Goal: Transaction & Acquisition: Subscribe to service/newsletter

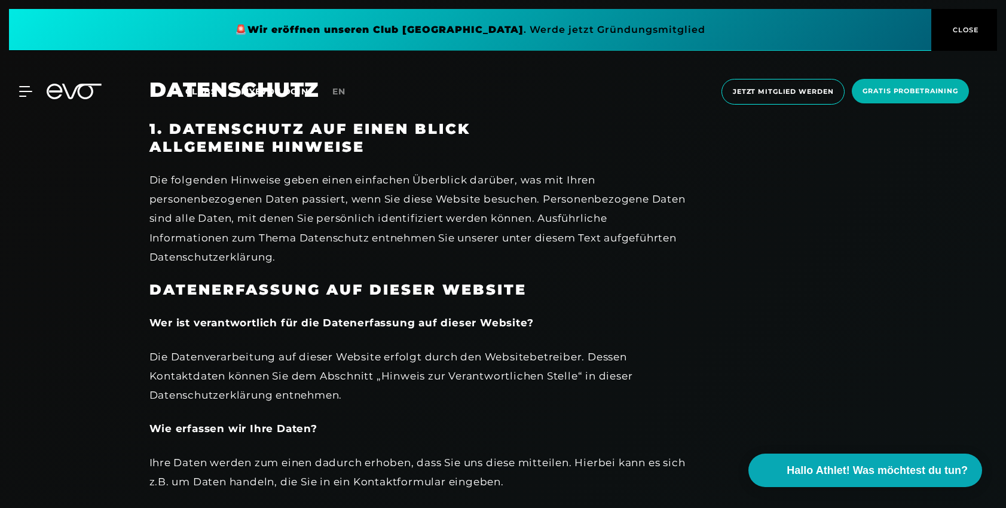
click at [6, 103] on div "MyEVO Login Über EVO Mitgliedschaften Probetraining TAGESPASS EVO Studios [GEOG…" at bounding box center [503, 92] width 1006 height 64
click at [25, 99] on div "MyEVO Login Über EVO Mitgliedschaften Probetraining TAGESPASS EVO Studios [GEOG…" at bounding box center [502, 91] width 1001 height 45
click at [32, 92] on div "MyEVO Login Über EVO Mitgliedschaften Probetraining TAGESPASS EVO Studios [GEOG…" at bounding box center [19, 91] width 42 height 11
click at [29, 91] on icon at bounding box center [25, 92] width 13 height 10
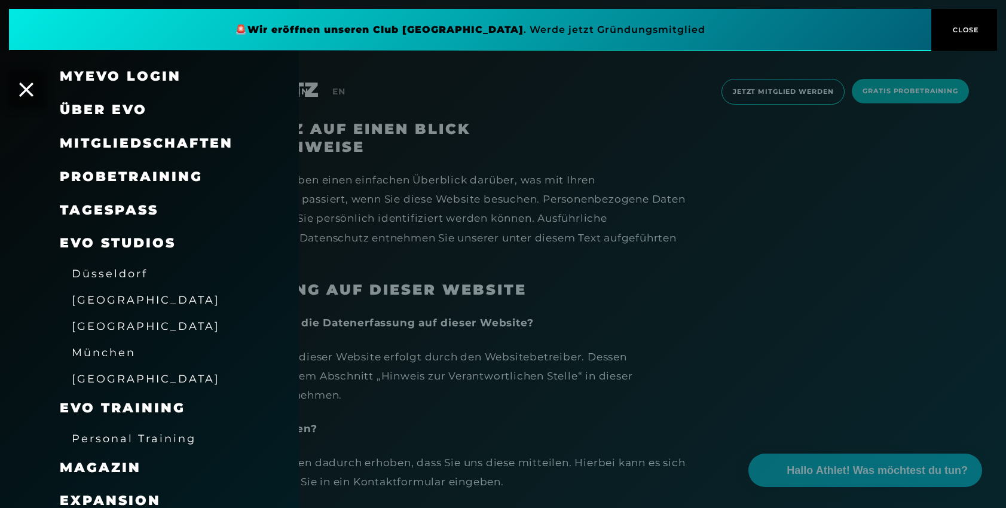
click at [109, 354] on span "München" at bounding box center [104, 352] width 64 height 13
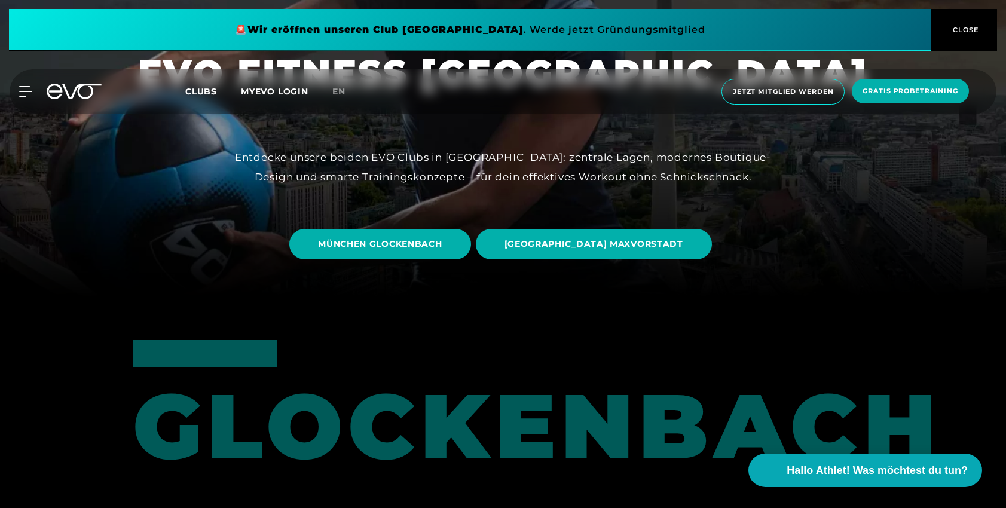
scroll to position [228, 0]
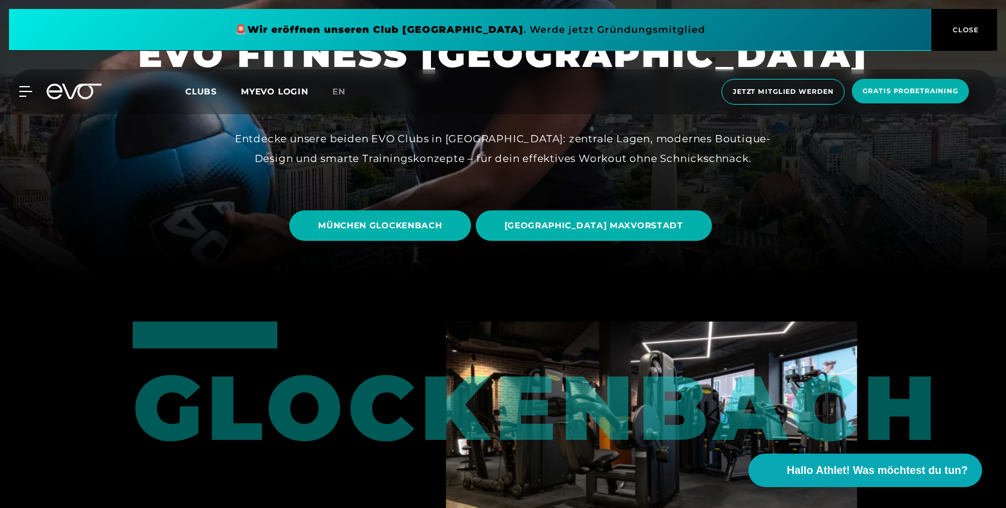
drag, startPoint x: 390, startPoint y: 204, endPoint x: 339, endPoint y: 209, distance: 51.1
click at [390, 204] on link "MÜNCHEN GLOCKENBACH" at bounding box center [382, 225] width 186 height 48
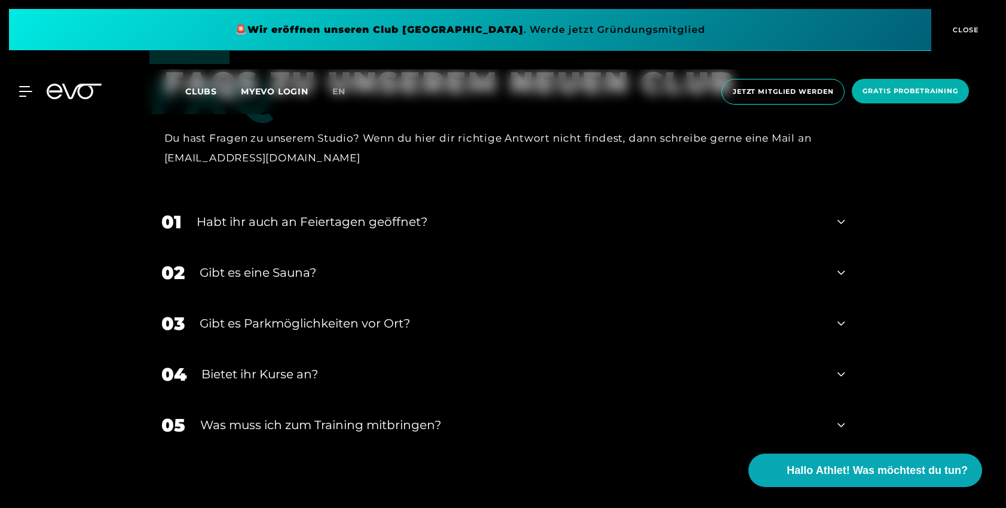
scroll to position [3726, 0]
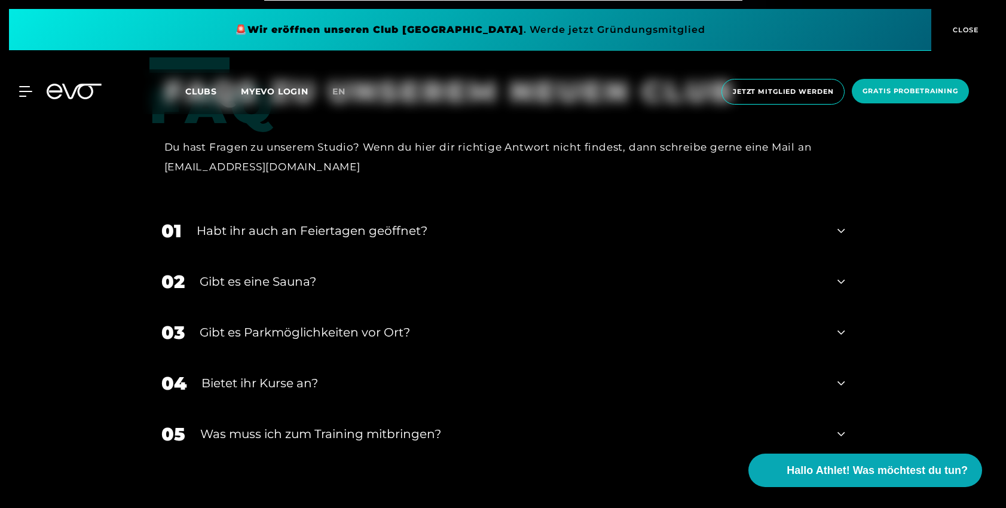
click at [261, 374] on div "Bietet ihr Kurse an?" at bounding box center [512, 383] width 622 height 18
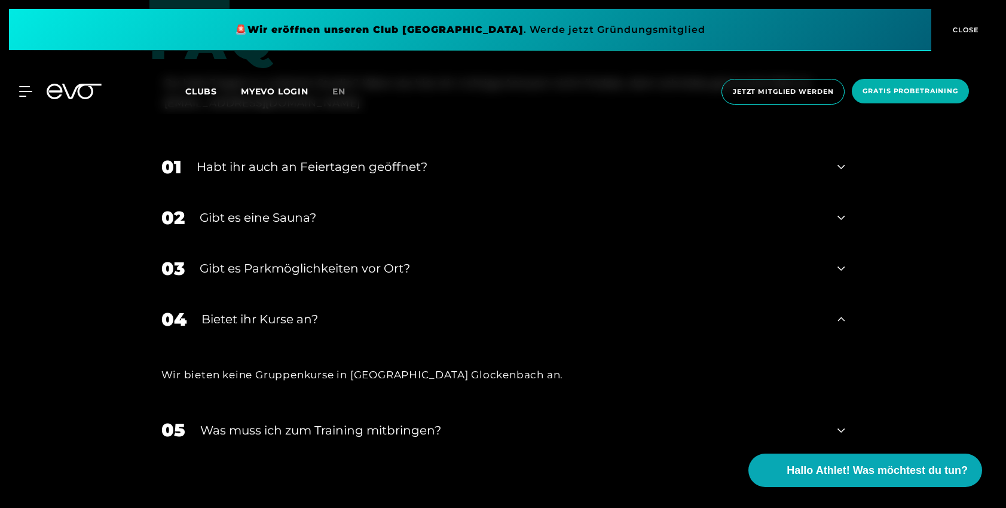
scroll to position [3811, 0]
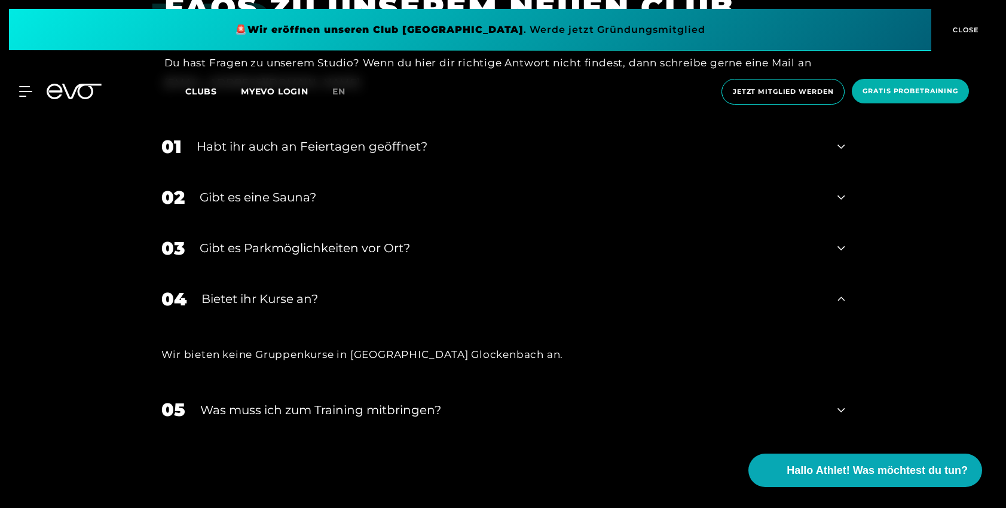
click at [302, 401] on div "Was muss ich zum Training mitbringen?" at bounding box center [511, 410] width 623 height 18
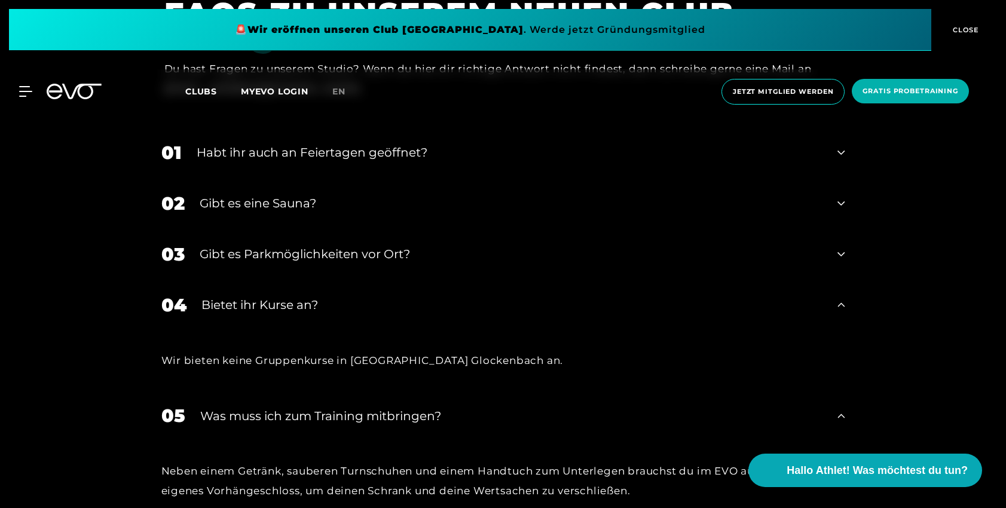
scroll to position [3788, 0]
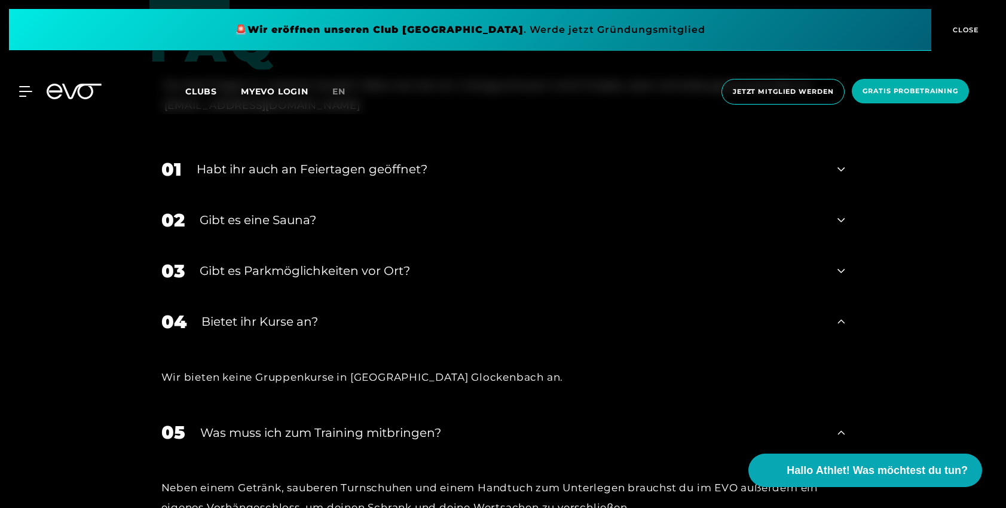
click at [232, 211] on div "Gibt es eine Sauna?" at bounding box center [511, 220] width 623 height 18
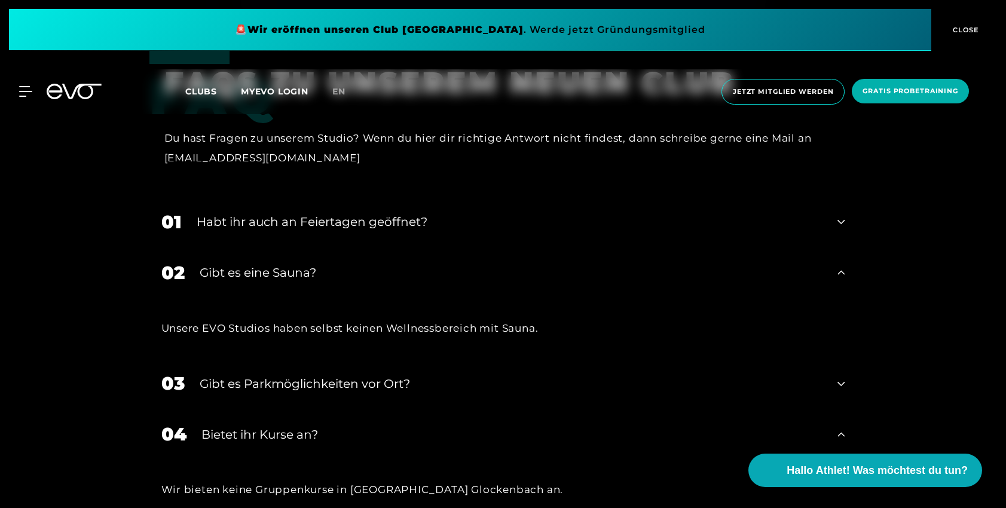
click at [240, 213] on div "Habt ihr auch an Feiertagen geöffnet?" at bounding box center [510, 222] width 626 height 18
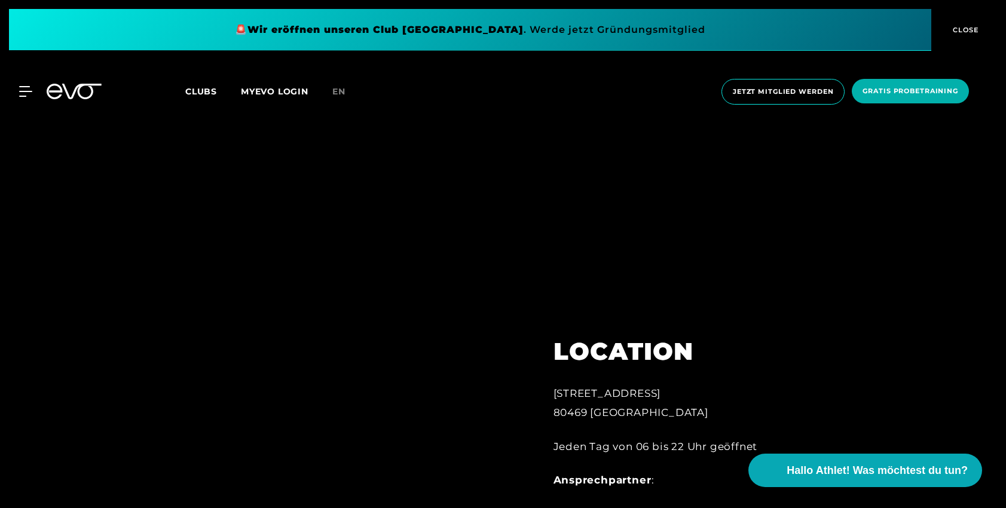
scroll to position [99, 0]
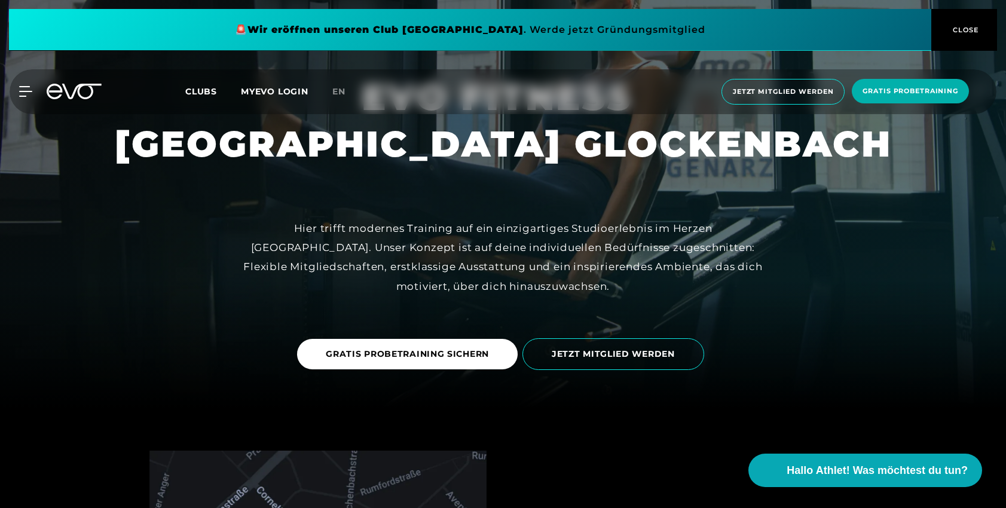
drag, startPoint x: 963, startPoint y: 34, endPoint x: 608, endPoint y: 107, distance: 362.4
click at [963, 34] on span "CLOSE" at bounding box center [964, 30] width 29 height 11
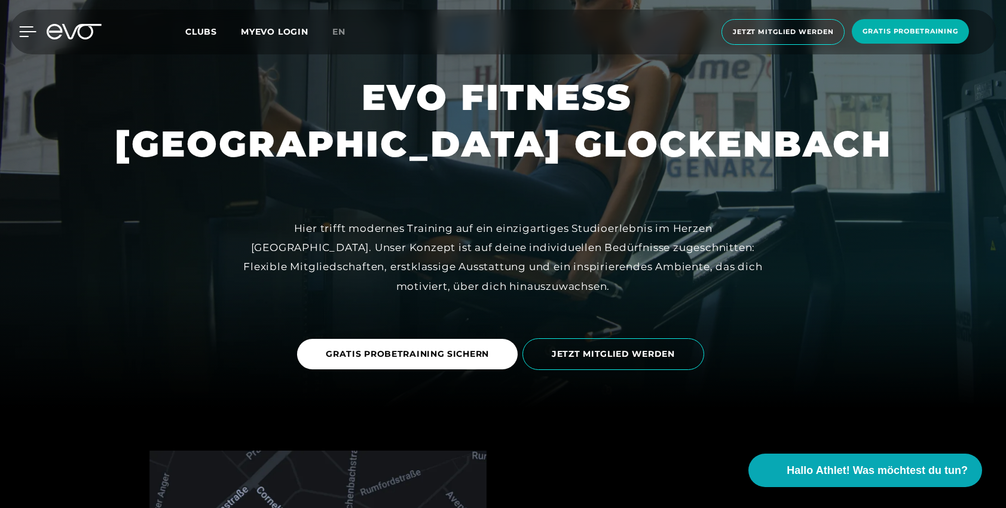
click at [26, 35] on icon at bounding box center [27, 31] width 17 height 11
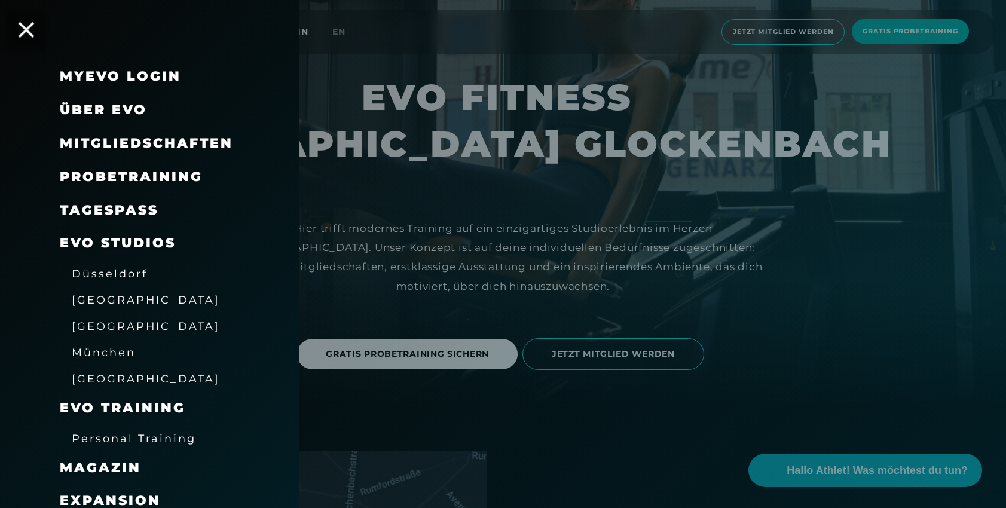
click at [26, 35] on icon at bounding box center [27, 30] width 16 height 16
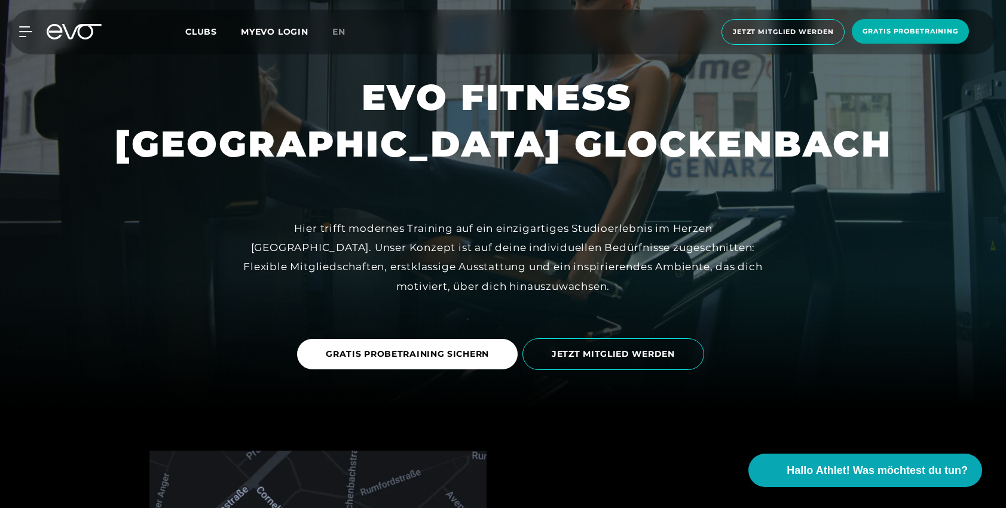
click at [26, 35] on icon at bounding box center [25, 31] width 13 height 11
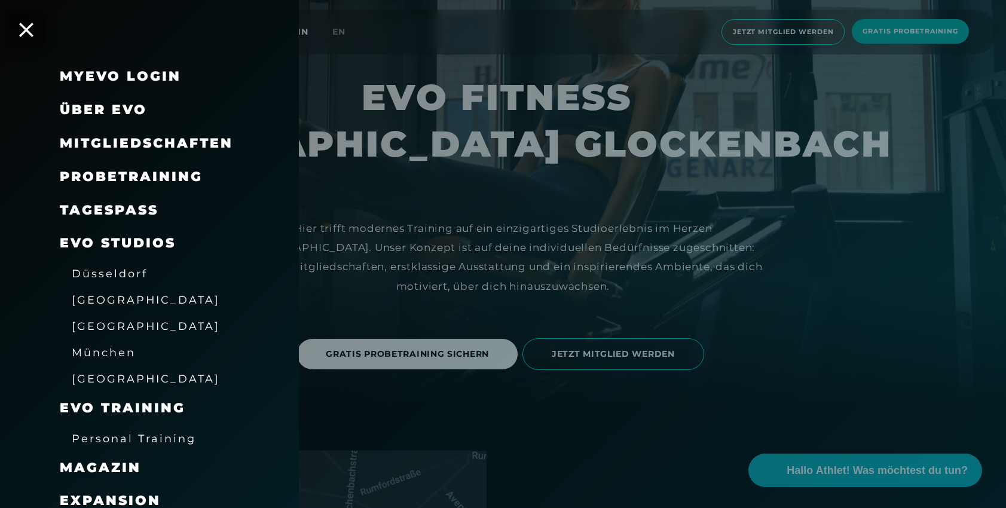
drag, startPoint x: 134, startPoint y: 148, endPoint x: 127, endPoint y: 147, distance: 7.8
click at [134, 148] on span "Mitgliedschaften" at bounding box center [146, 143] width 173 height 16
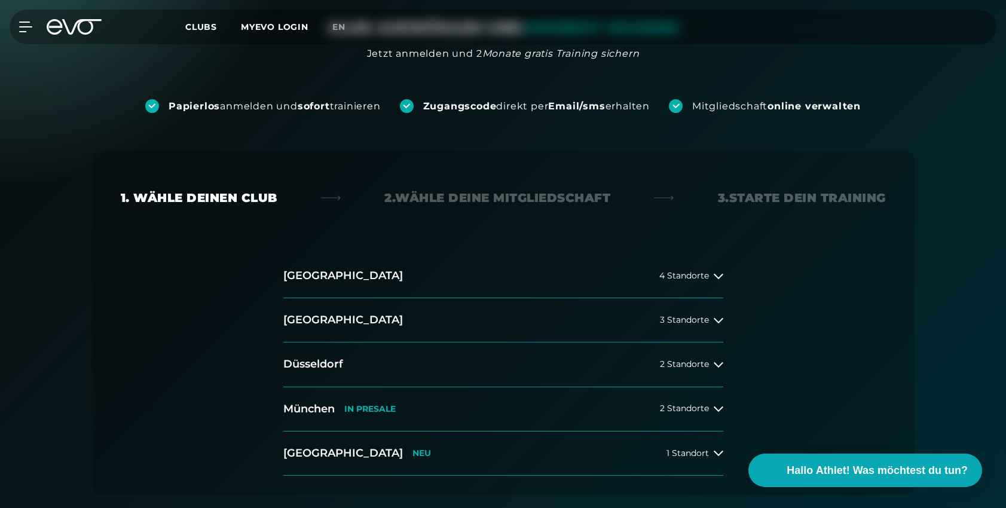
scroll to position [149, 0]
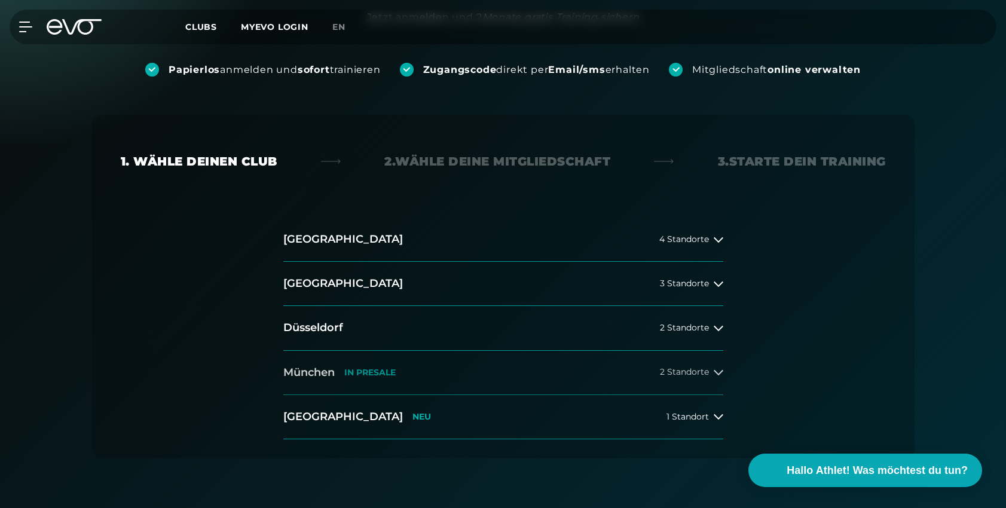
click at [700, 375] on span "2 Standorte" at bounding box center [684, 372] width 49 height 9
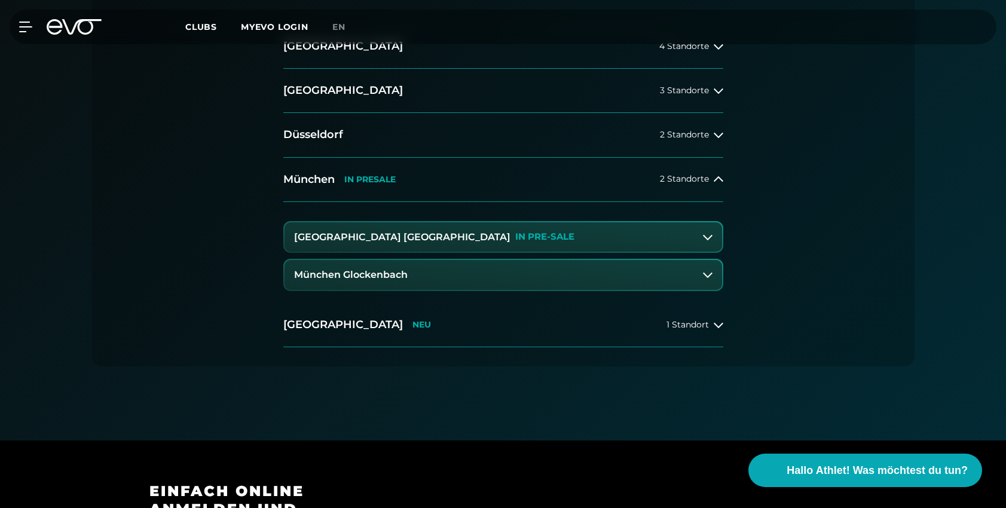
scroll to position [366, 0]
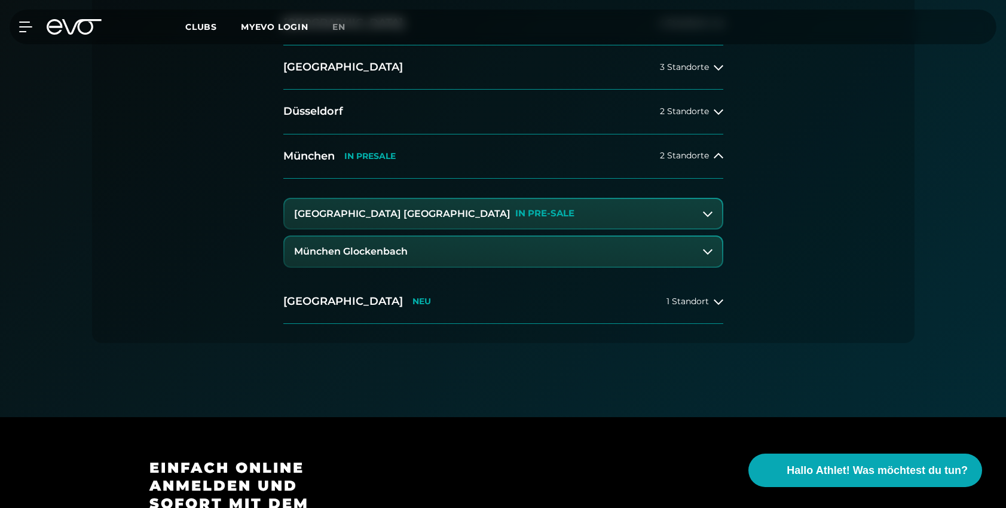
click at [368, 257] on h3 "München Glockenbach" at bounding box center [351, 251] width 114 height 11
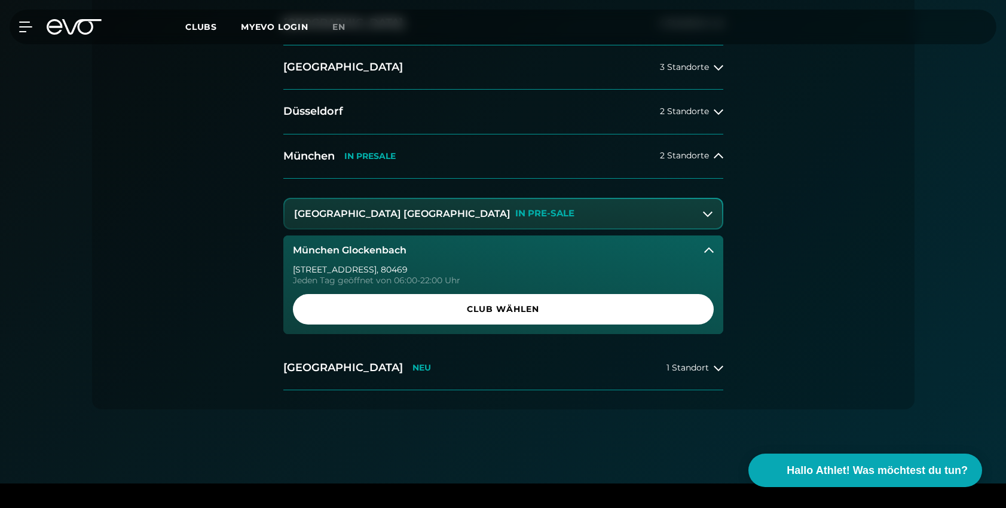
scroll to position [380, 0]
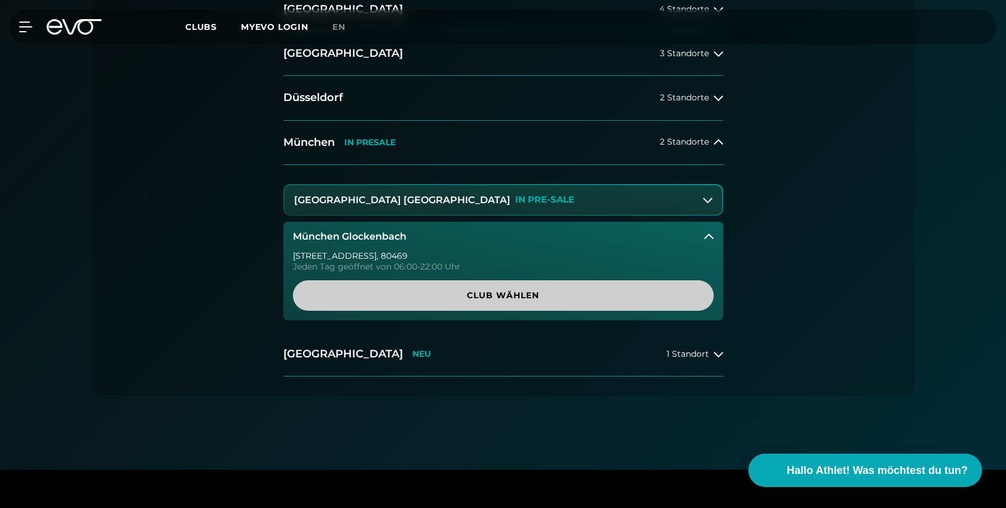
click at [372, 291] on span "Club wählen" at bounding box center [503, 295] width 363 height 13
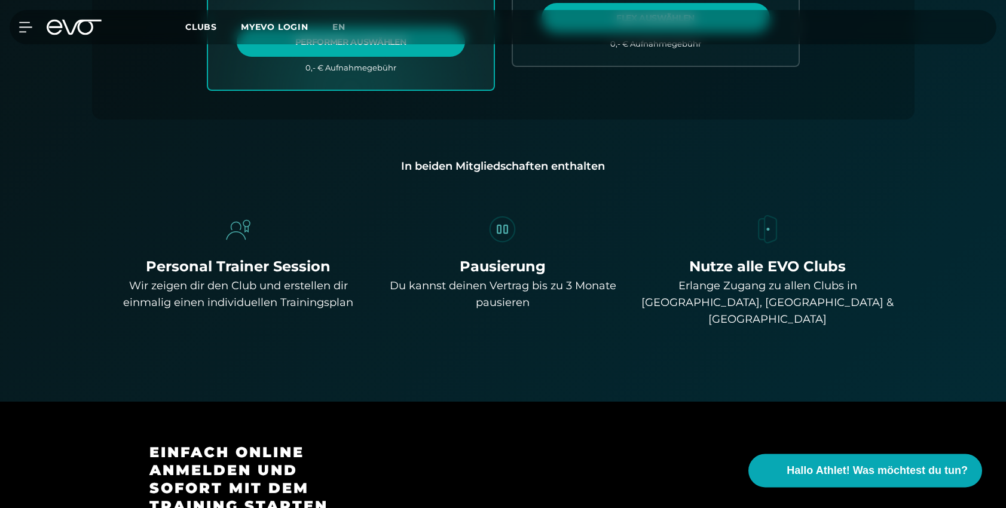
scroll to position [809, 0]
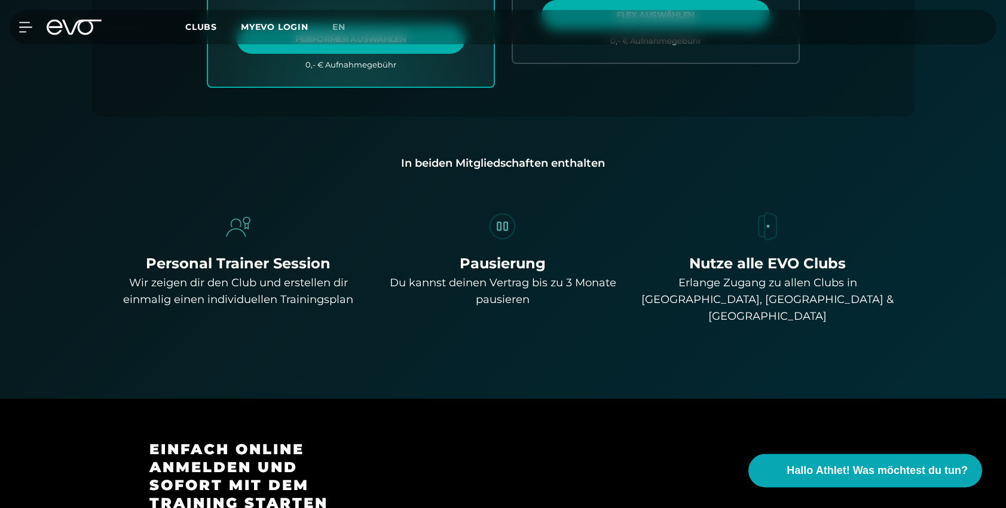
click at [181, 297] on div "Wir zeigen dir den Club und erstellen dir einmalig einen individuellen Training…" at bounding box center [238, 290] width 255 height 33
drag, startPoint x: 181, startPoint y: 297, endPoint x: 184, endPoint y: 276, distance: 21.7
click at [183, 280] on div "Wir zeigen dir den Club und erstellen dir einmalig einen individuellen Training…" at bounding box center [238, 290] width 255 height 33
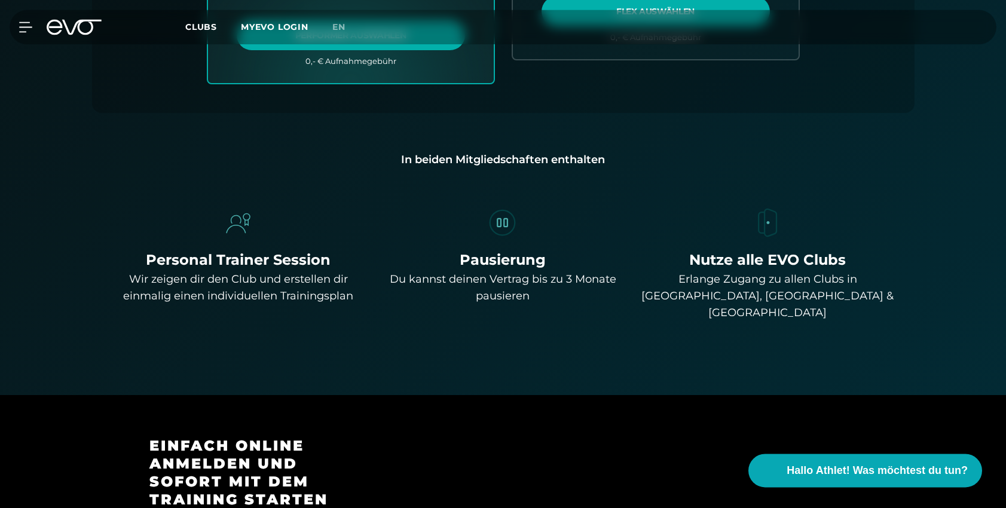
click at [182, 278] on div "Wir zeigen dir den Club und erstellen dir einmalig einen individuellen Training…" at bounding box center [238, 287] width 255 height 33
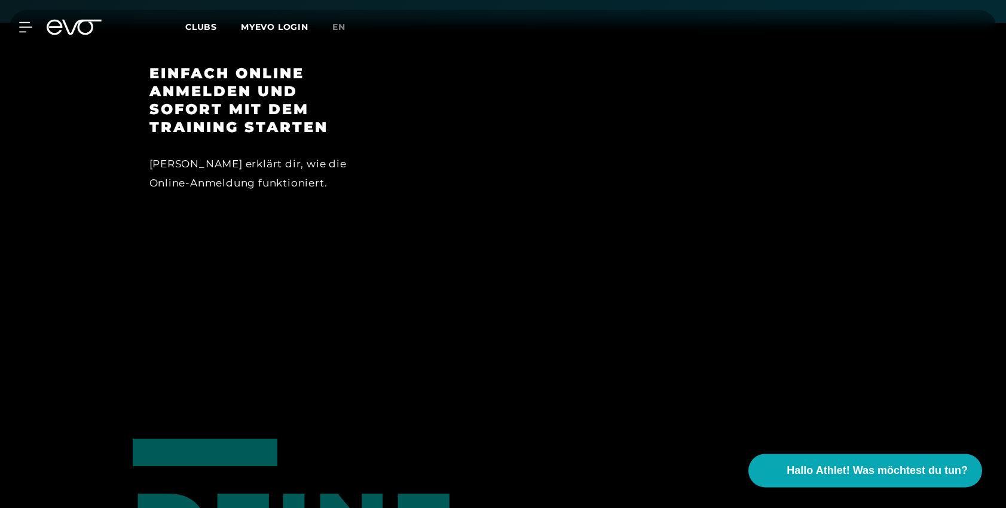
scroll to position [1085, 0]
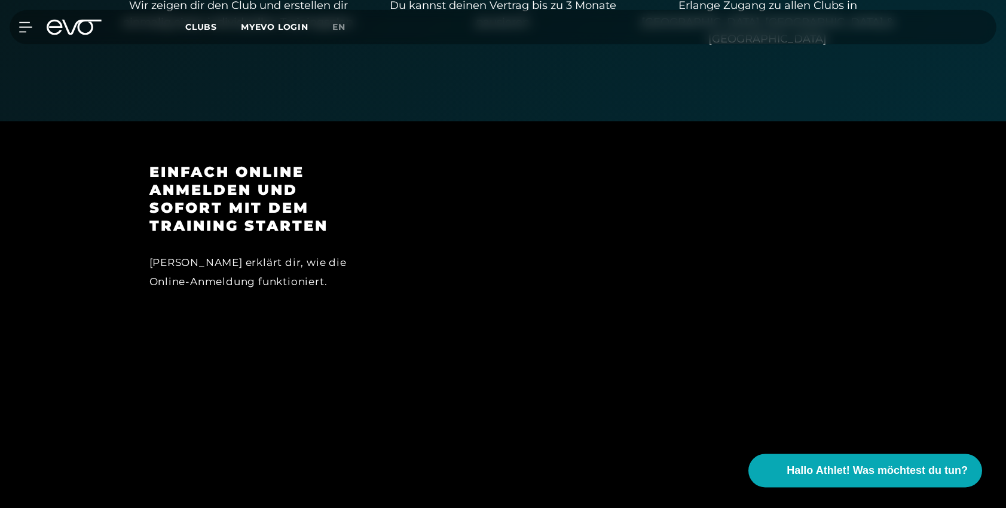
click at [154, 253] on div "[PERSON_NAME] erklärt dir, wie die Online-Anmeldung funktioniert." at bounding box center [255, 272] width 213 height 39
drag, startPoint x: 155, startPoint y: 247, endPoint x: 157, endPoint y: 240, distance: 7.4
click at [229, 253] on div "[PERSON_NAME] erklärt dir, wie die Online-Anmeldung funktioniert." at bounding box center [255, 272] width 213 height 39
copy div "[PERSON_NAME]"
